Goal: Navigation & Orientation: Find specific page/section

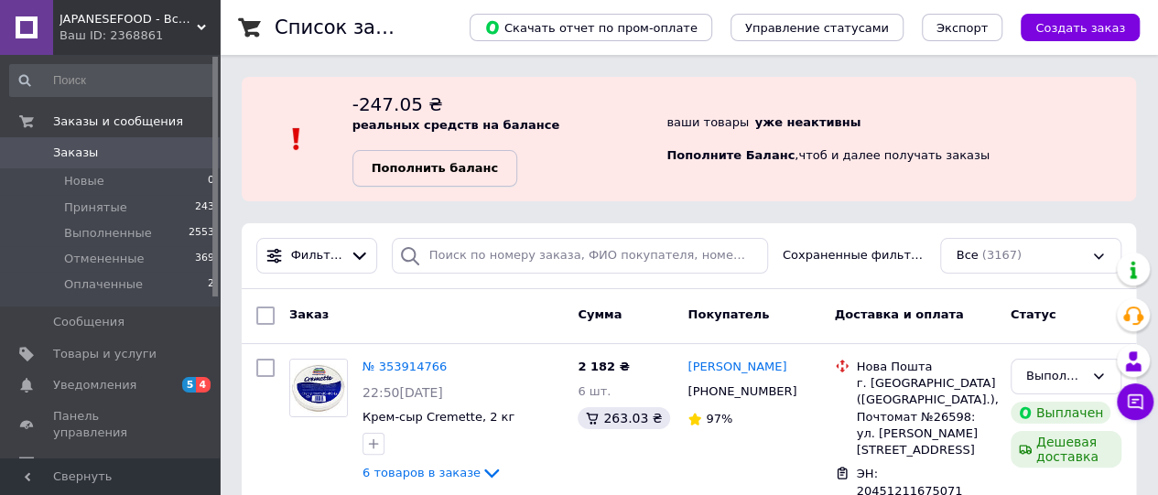
click at [454, 157] on link "Пополнить баланс" at bounding box center [434, 168] width 165 height 37
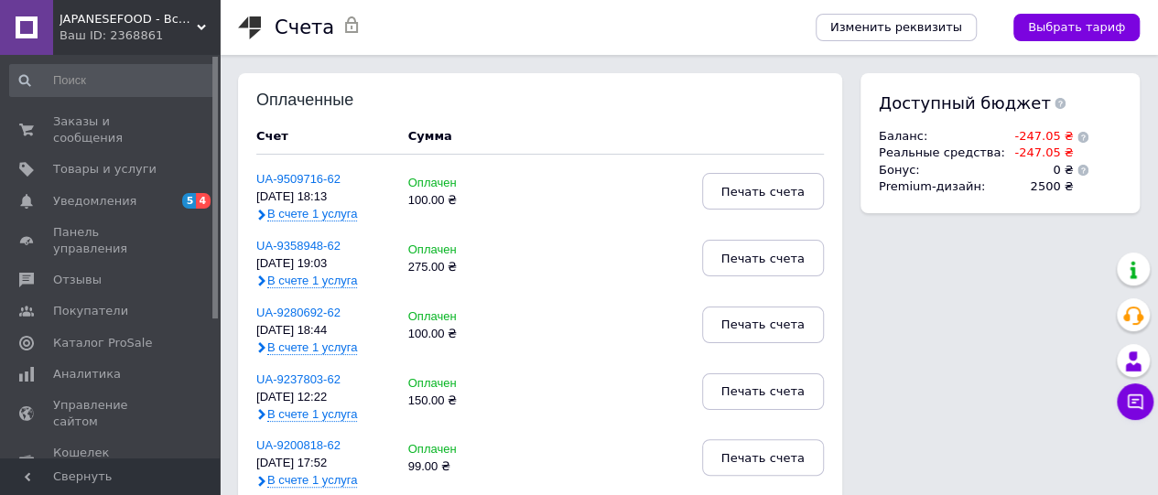
scroll to position [212, 0]
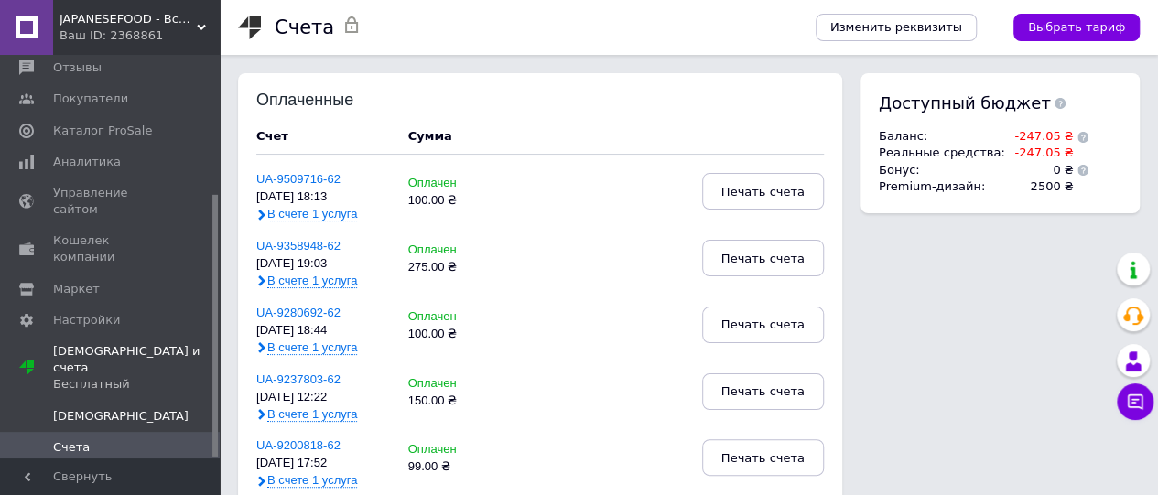
click at [73, 408] on span "[DEMOGRAPHIC_DATA]" at bounding box center [120, 416] width 135 height 16
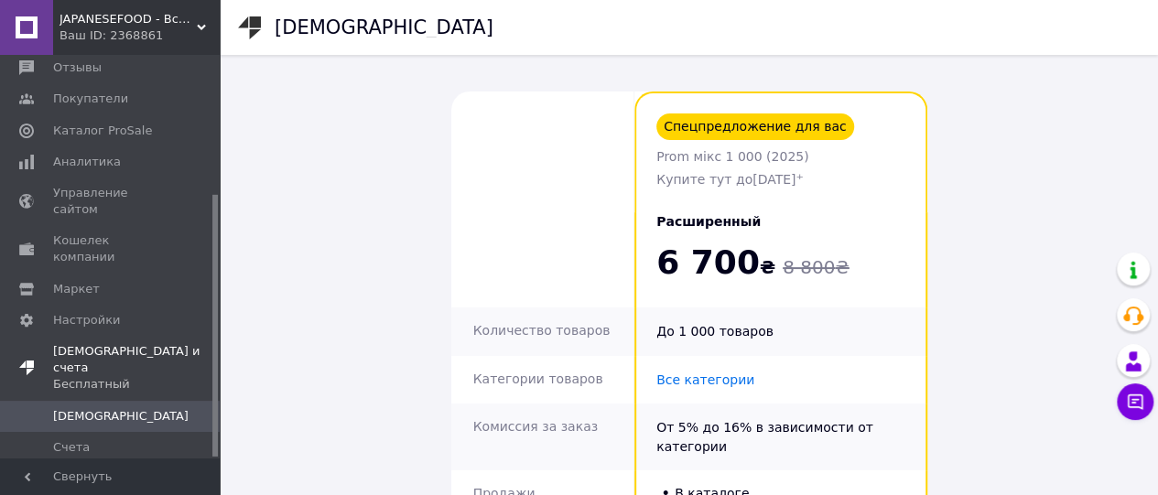
click at [114, 343] on span "Тарифы и счета Бесплатный" at bounding box center [136, 368] width 167 height 50
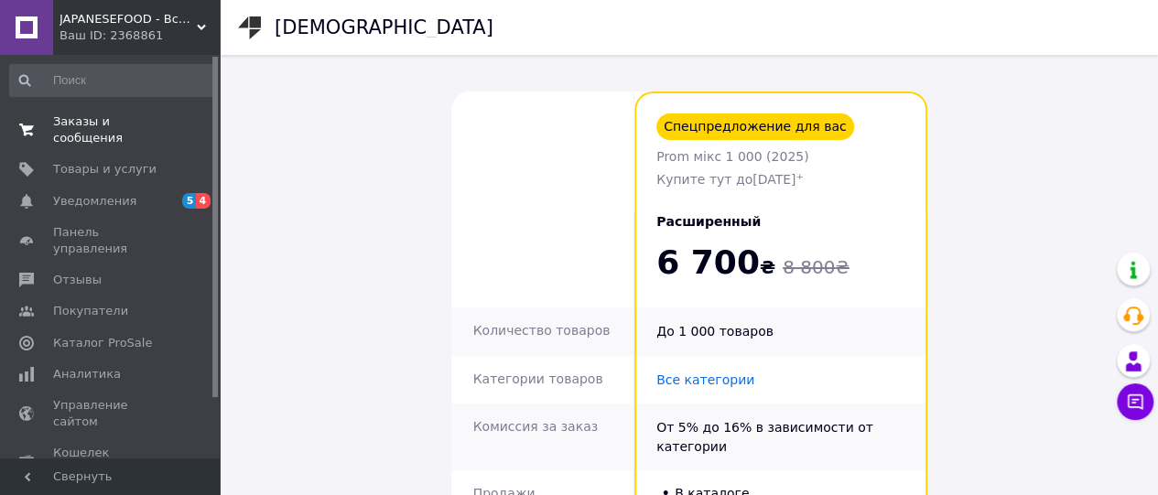
click at [110, 125] on span "Заказы и сообщения" at bounding box center [111, 129] width 116 height 33
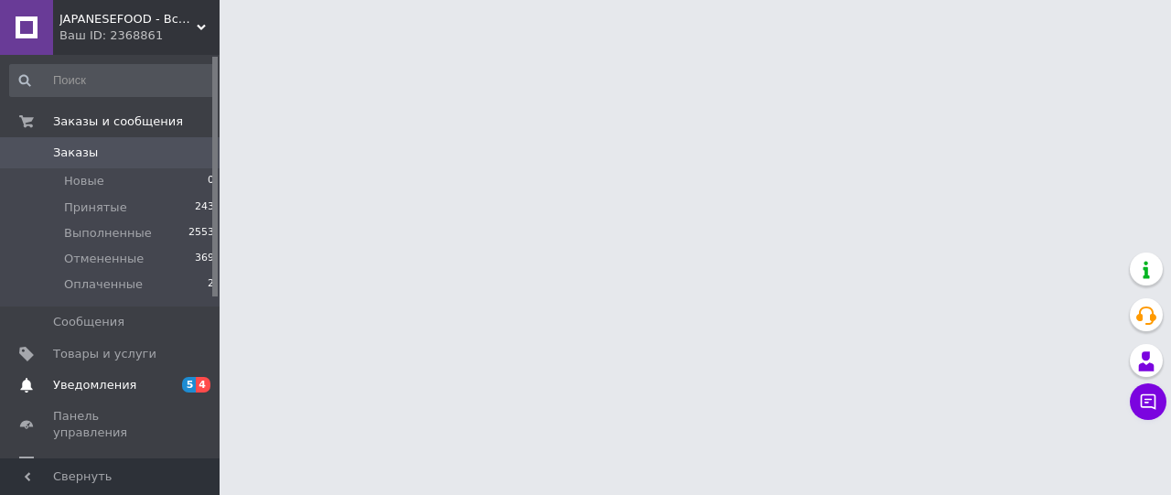
click at [157, 385] on span "Уведомления" at bounding box center [111, 385] width 116 height 16
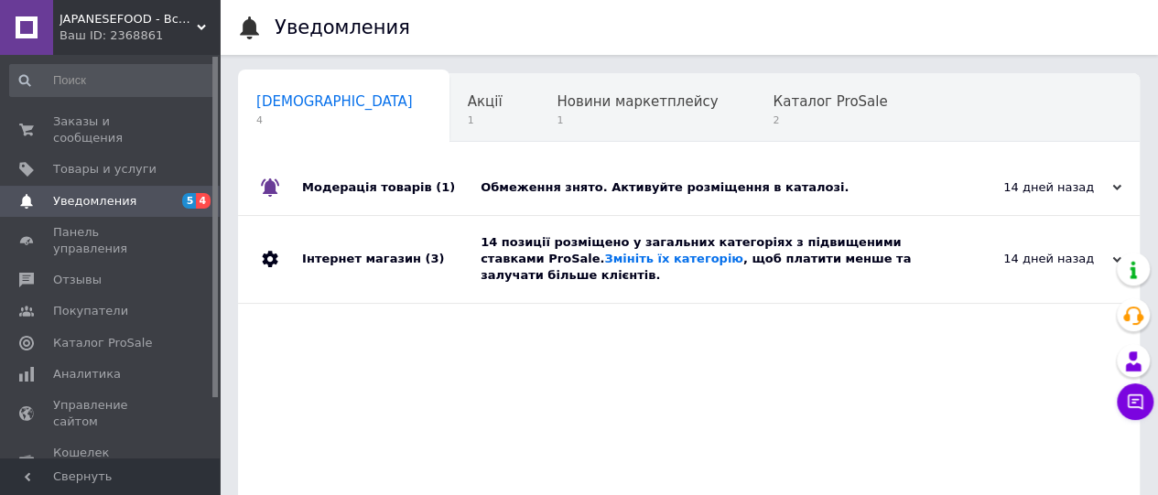
scroll to position [0, 5]
click at [522, 193] on div "Обмеження знято. Активуйте розміщення в каталозі." at bounding box center [709, 187] width 458 height 16
click at [560, 180] on div "Обмеження знято. Активуйте розміщення в каталозі." at bounding box center [709, 187] width 458 height 16
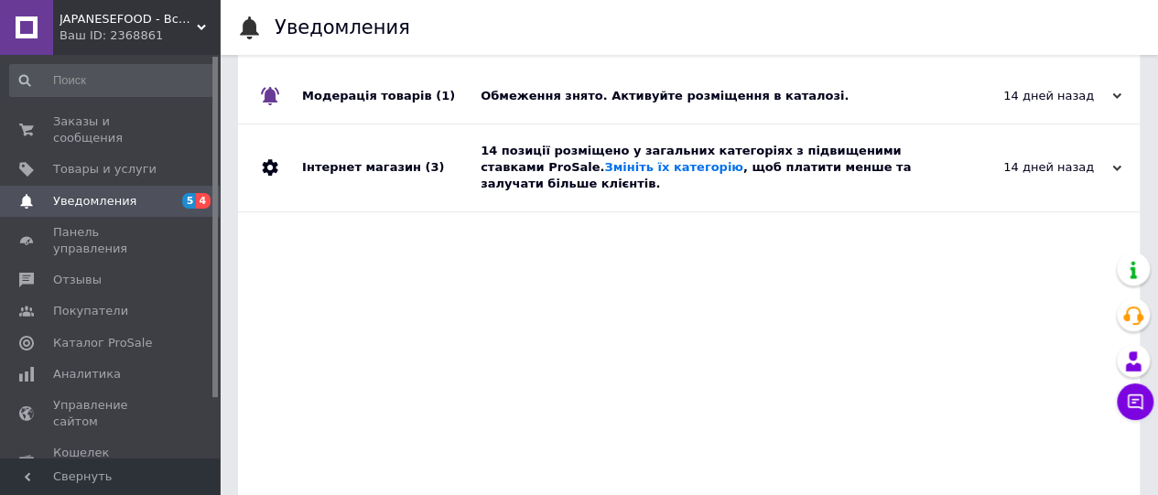
scroll to position [0, 0]
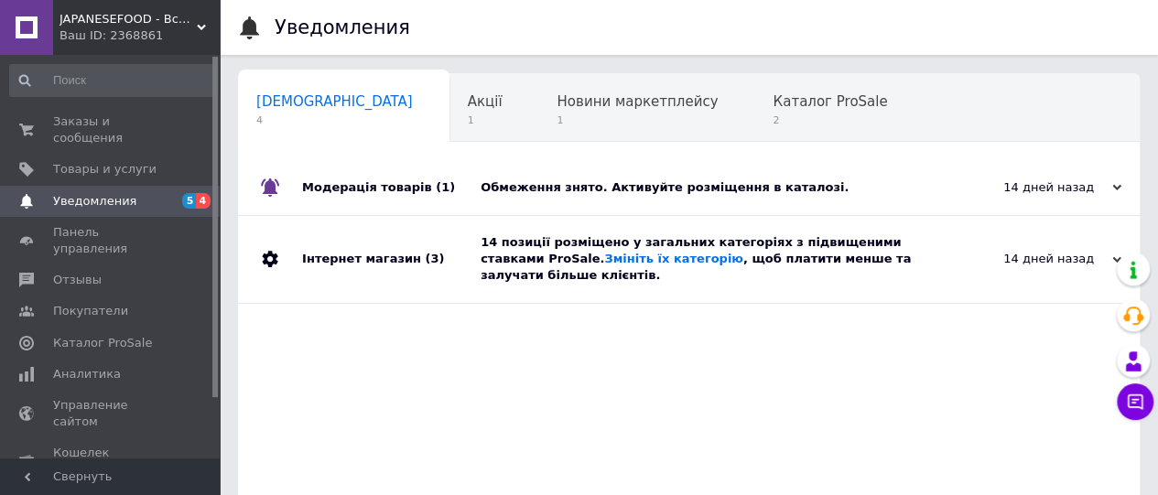
click at [750, 170] on div "Обмеження знято. Активуйте розміщення в каталозі." at bounding box center [709, 187] width 458 height 55
click at [772, 125] on span "2" at bounding box center [829, 120] width 114 height 14
click at [1091, 184] on div "14 дней назад" at bounding box center [1029, 187] width 183 height 16
click at [1106, 185] on div "14 дней назад" at bounding box center [1029, 187] width 183 height 16
click at [1117, 188] on icon at bounding box center [1116, 187] width 9 height 9
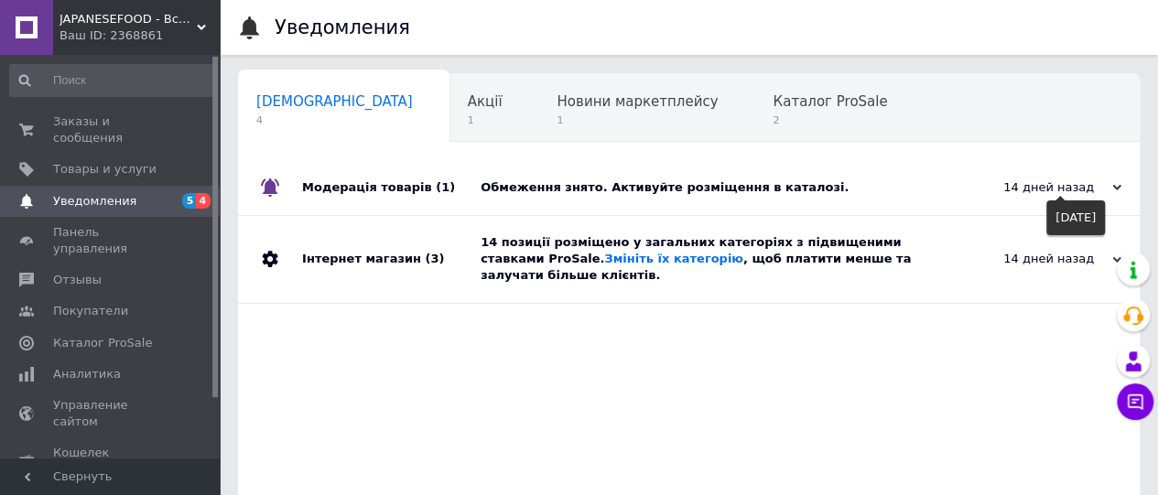
click at [1118, 184] on icon at bounding box center [1116, 187] width 9 height 9
click at [772, 98] on span "Каталог ProSale" at bounding box center [829, 101] width 114 height 16
click at [556, 107] on span "Новини маркетплейсу" at bounding box center [636, 101] width 161 height 16
